Goal: Transaction & Acquisition: Purchase product/service

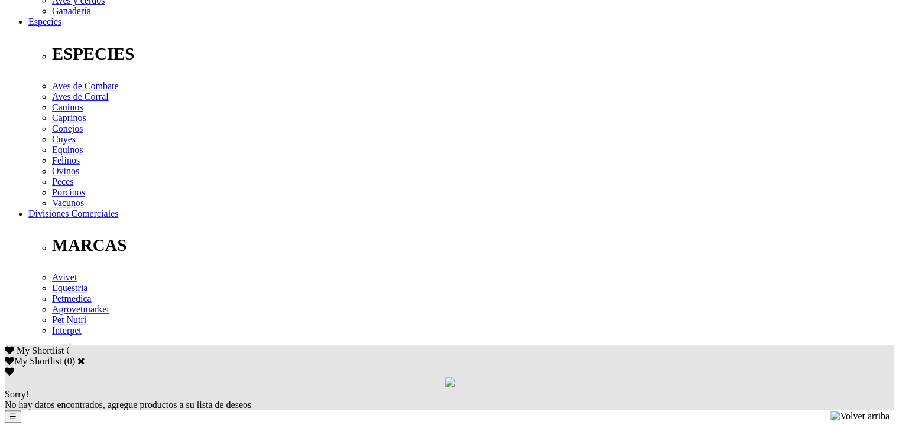
scroll to position [409, 0]
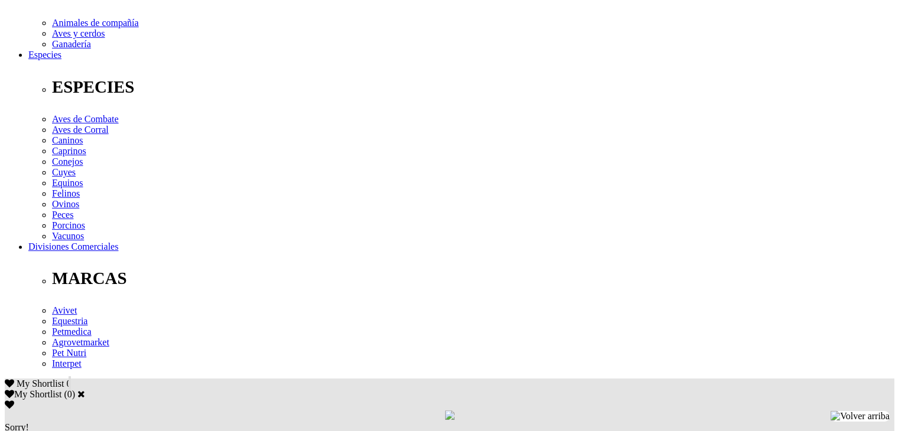
drag, startPoint x: 393, startPoint y: 198, endPoint x: 123, endPoint y: 202, distance: 270.1
copy p "Ivermectina 10 mg, vehículo de lenta liberación c.s.p. 1 mL"
drag, startPoint x: 375, startPoint y: 235, endPoint x: 123, endPoint y: 211, distance: 253.5
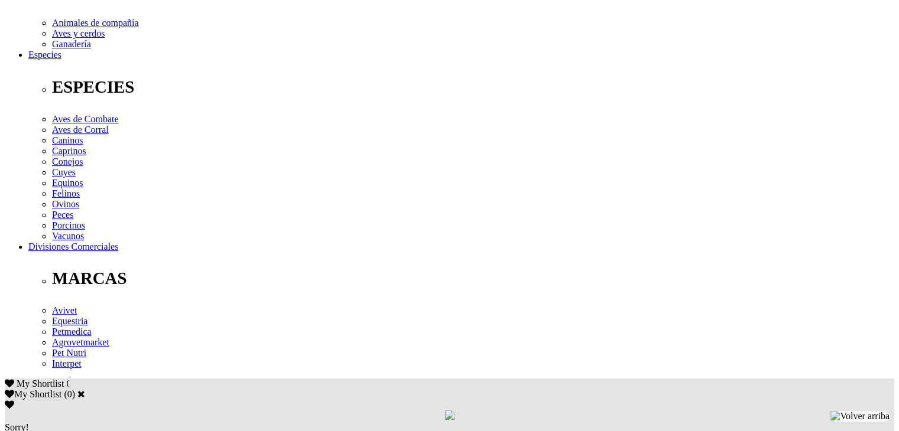
copy p "Para el tratamiento y control de parasitosis internas (nematodos gastrointestin…"
drag, startPoint x: 676, startPoint y: 211, endPoint x: 118, endPoint y: 230, distance: 558.2
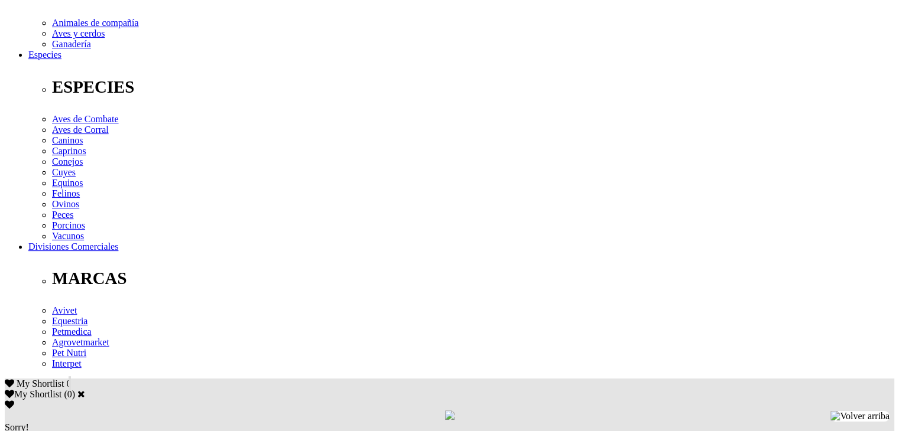
copy p "Bovinos, camélidos, ovinos y caprinos: 1 mL/50 kg de p.v.; porcinos: 1 mL/33 kg…"
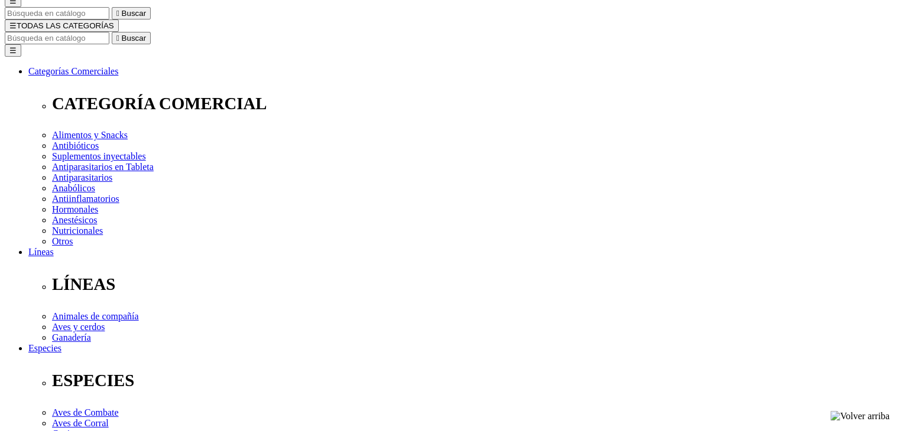
scroll to position [113, 0]
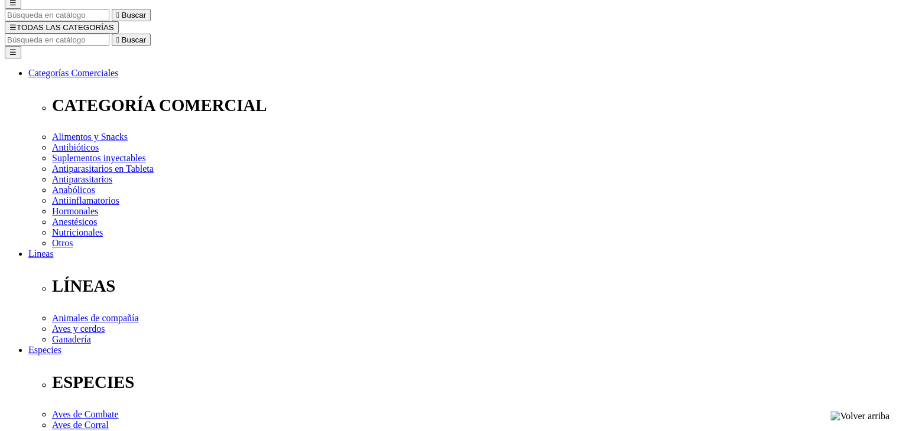
select select "3"
